Goal: Task Accomplishment & Management: Manage account settings

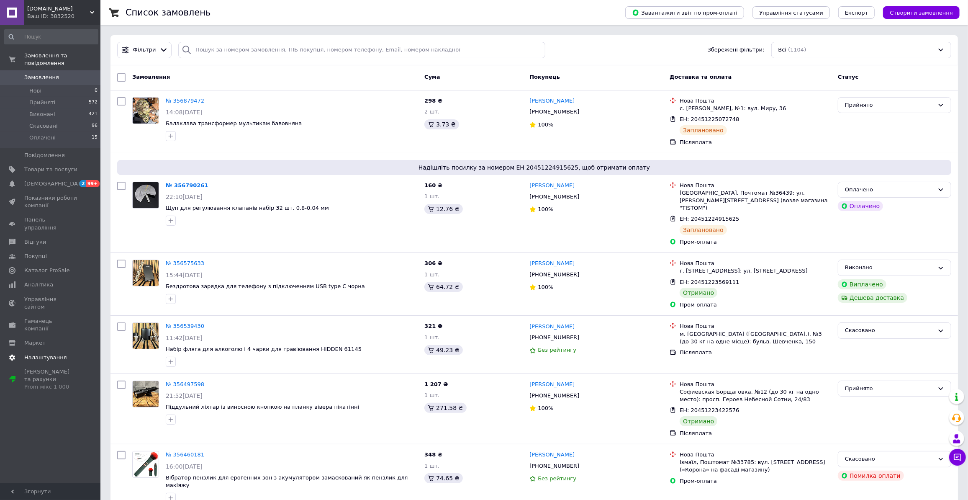
click at [36, 354] on span "Налаштування" at bounding box center [45, 358] width 43 height 8
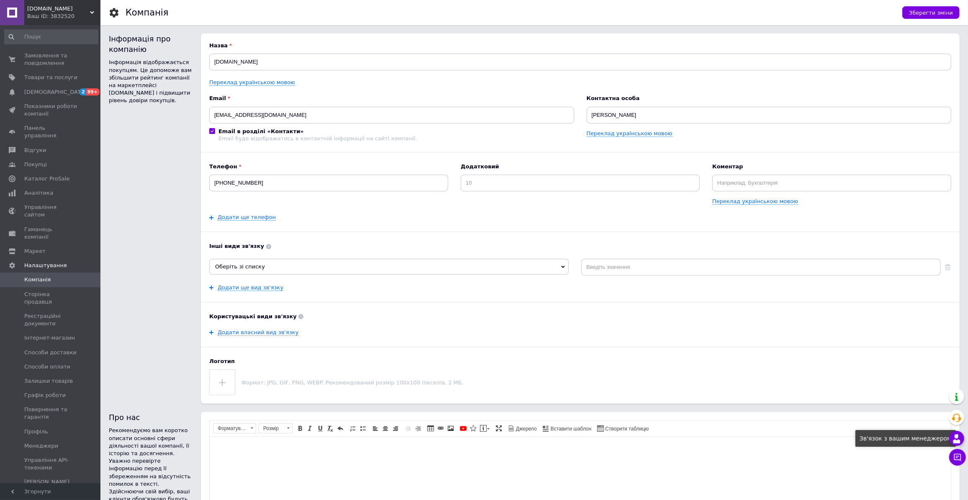
click at [961, 438] on icon at bounding box center [956, 438] width 10 height 10
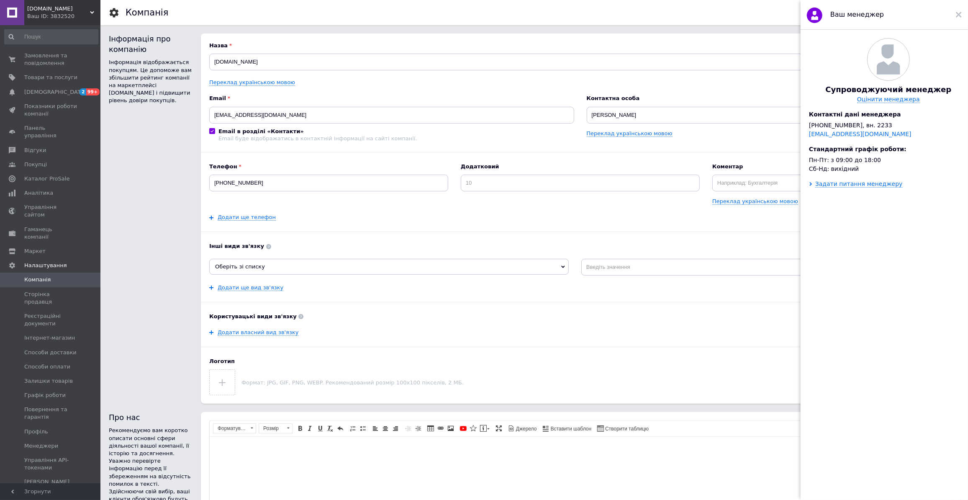
click at [852, 67] on div "Супроводжуючий менеджер Оцінити менеджера" at bounding box center [888, 70] width 176 height 64
click at [941, 10] on div "Ваш менеджер" at bounding box center [883, 15] width 167 height 30
click at [954, 16] on div "Ваш менеджер" at bounding box center [883, 15] width 167 height 30
click at [958, 15] on use at bounding box center [959, 15] width 6 height 6
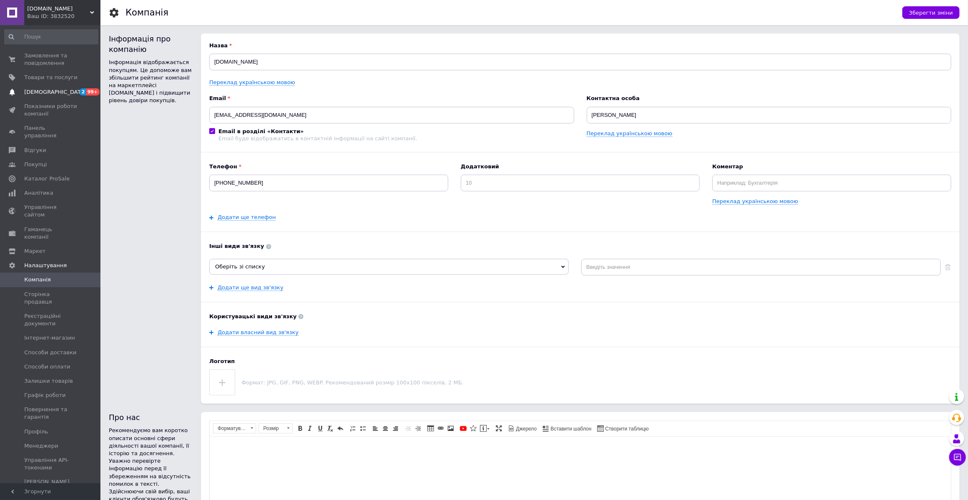
click at [54, 91] on span "[DEMOGRAPHIC_DATA]" at bounding box center [55, 92] width 62 height 8
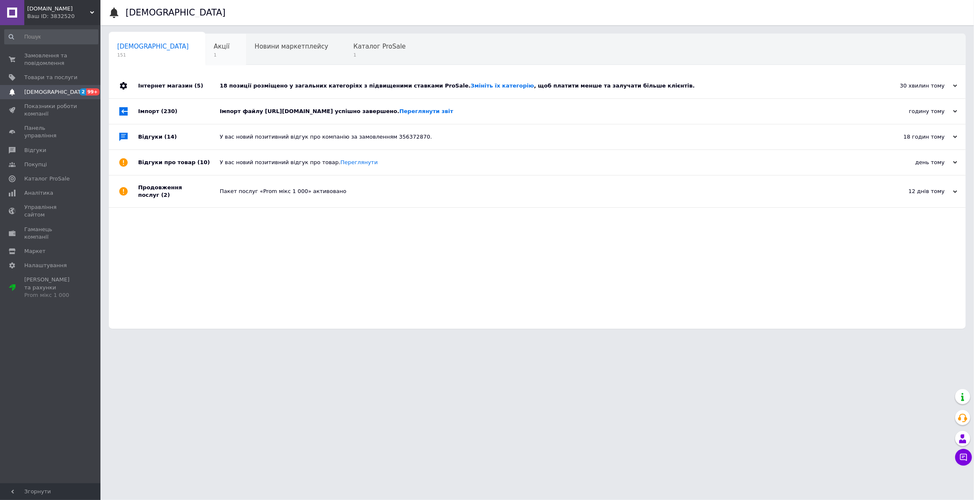
click at [205, 53] on div "Акції 1" at bounding box center [225, 50] width 41 height 32
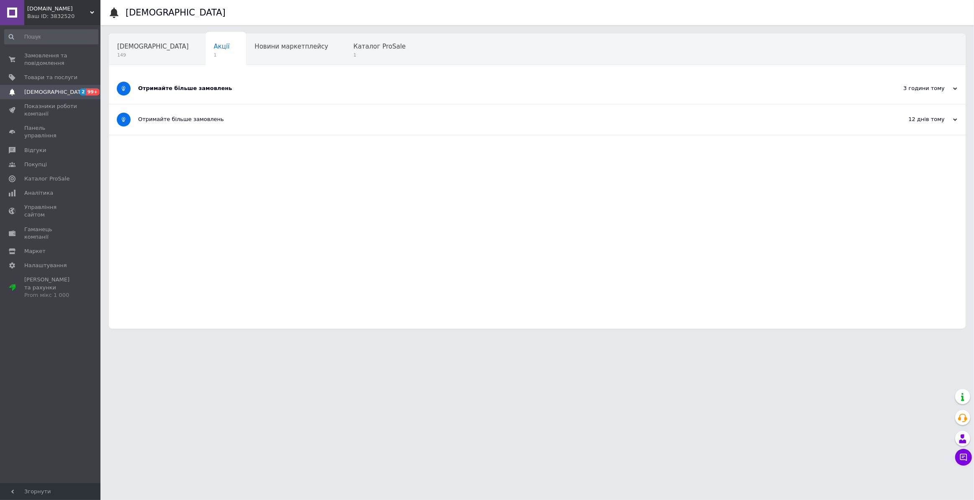
click at [192, 90] on div "Отримайте більше замовлень" at bounding box center [505, 89] width 735 height 8
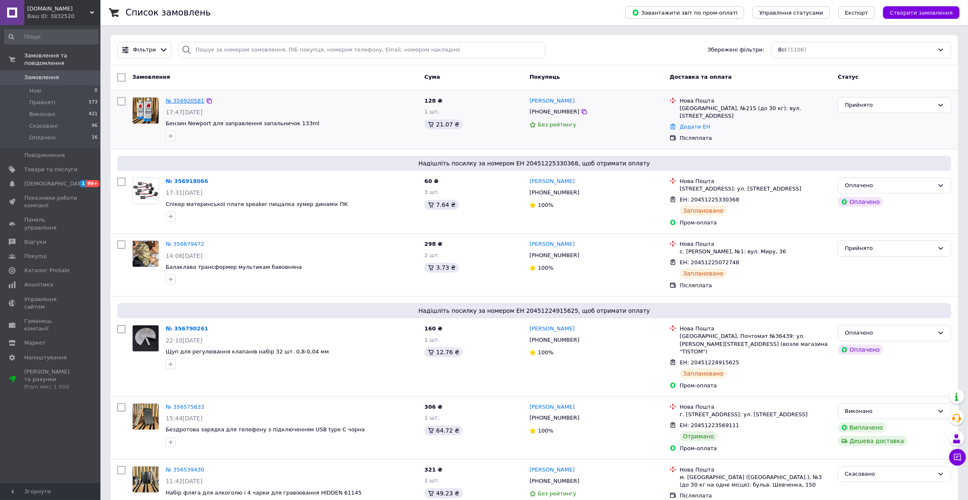
click at [182, 99] on link "№ 356920581" at bounding box center [185, 100] width 38 height 6
